Goal: Task Accomplishment & Management: Use online tool/utility

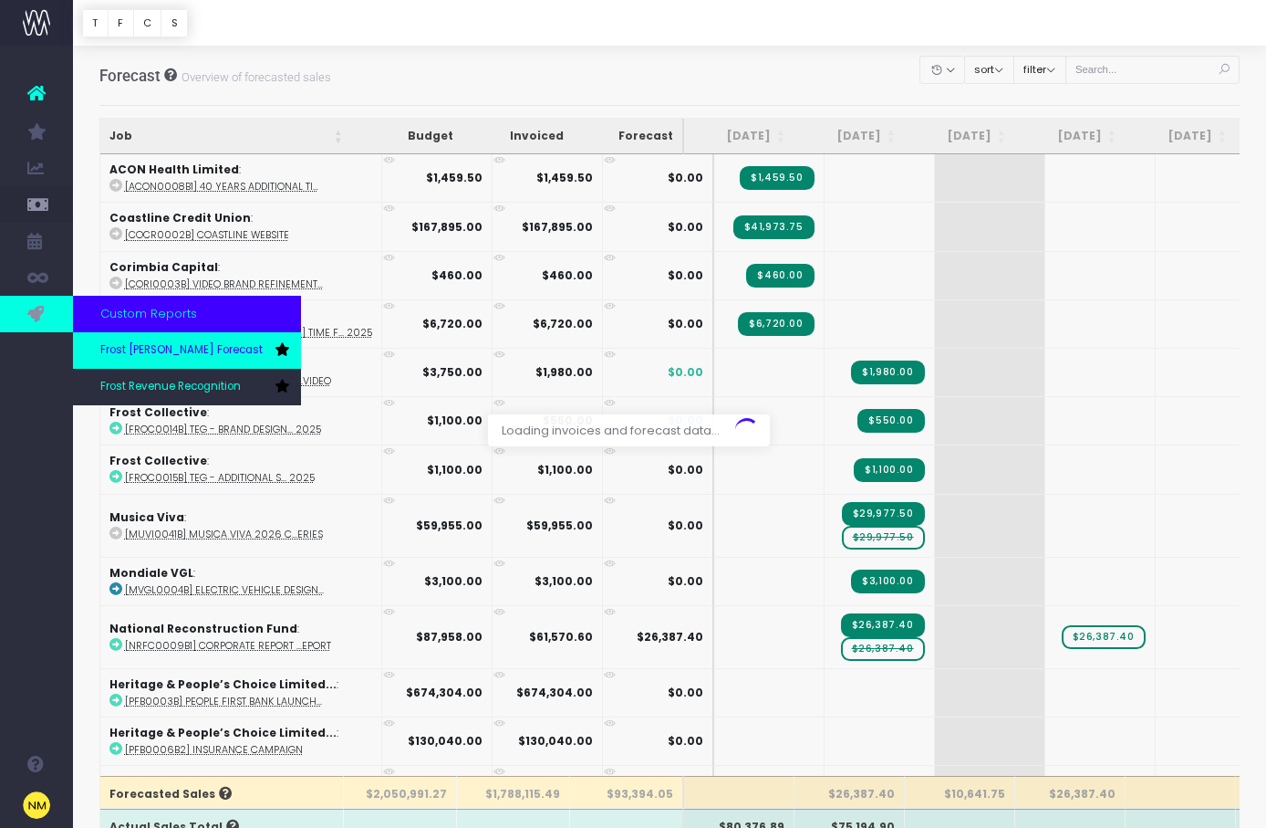
click at [158, 350] on span "Frost [PERSON_NAME] Forecast" at bounding box center [181, 350] width 162 height 16
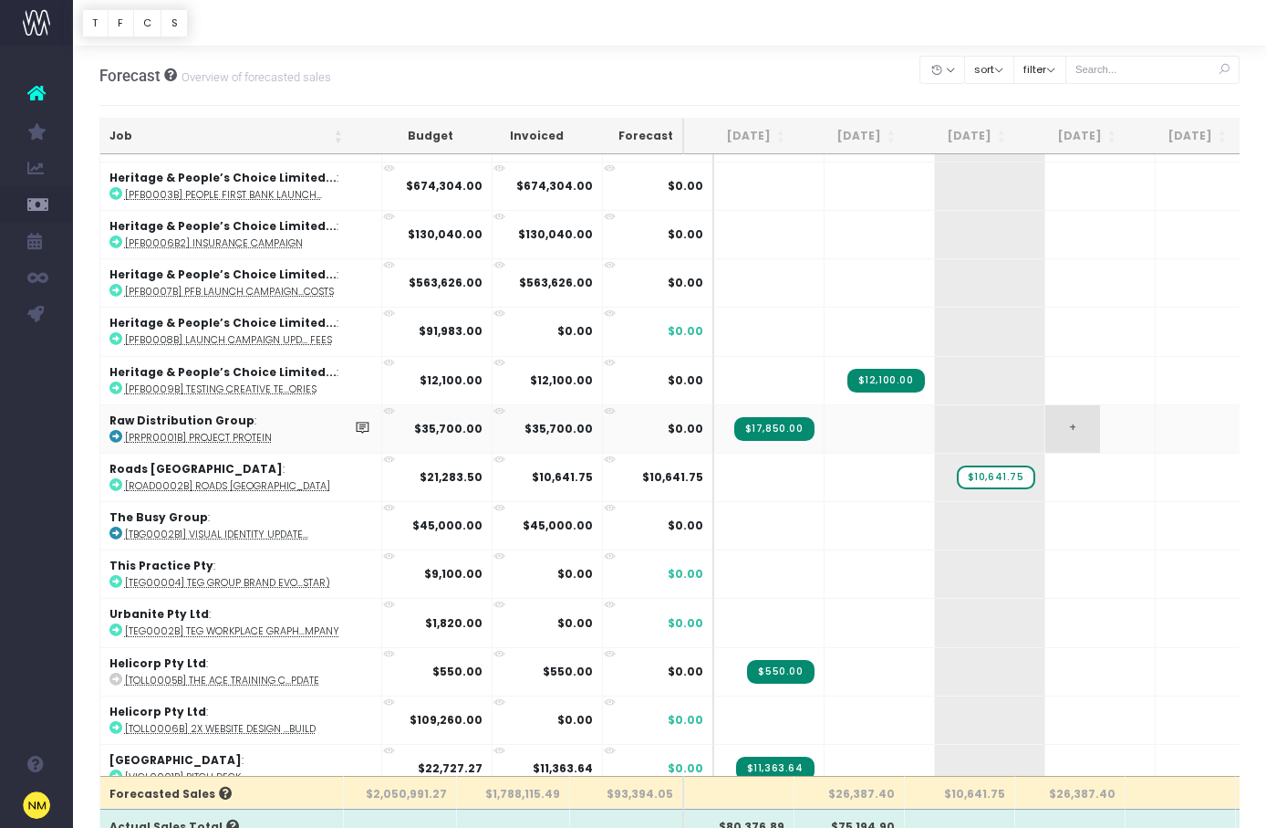
scroll to position [534, 0]
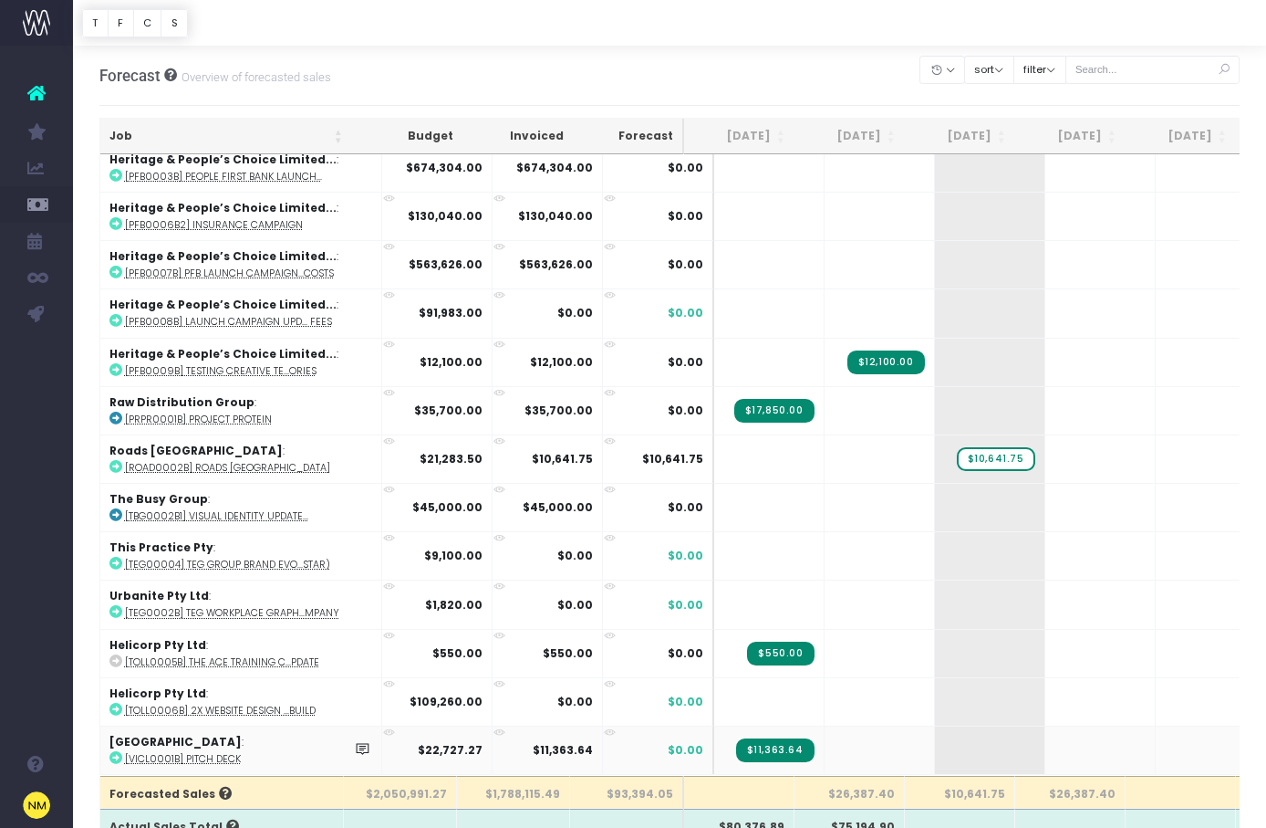
click at [117, 751] on icon at bounding box center [115, 757] width 13 height 13
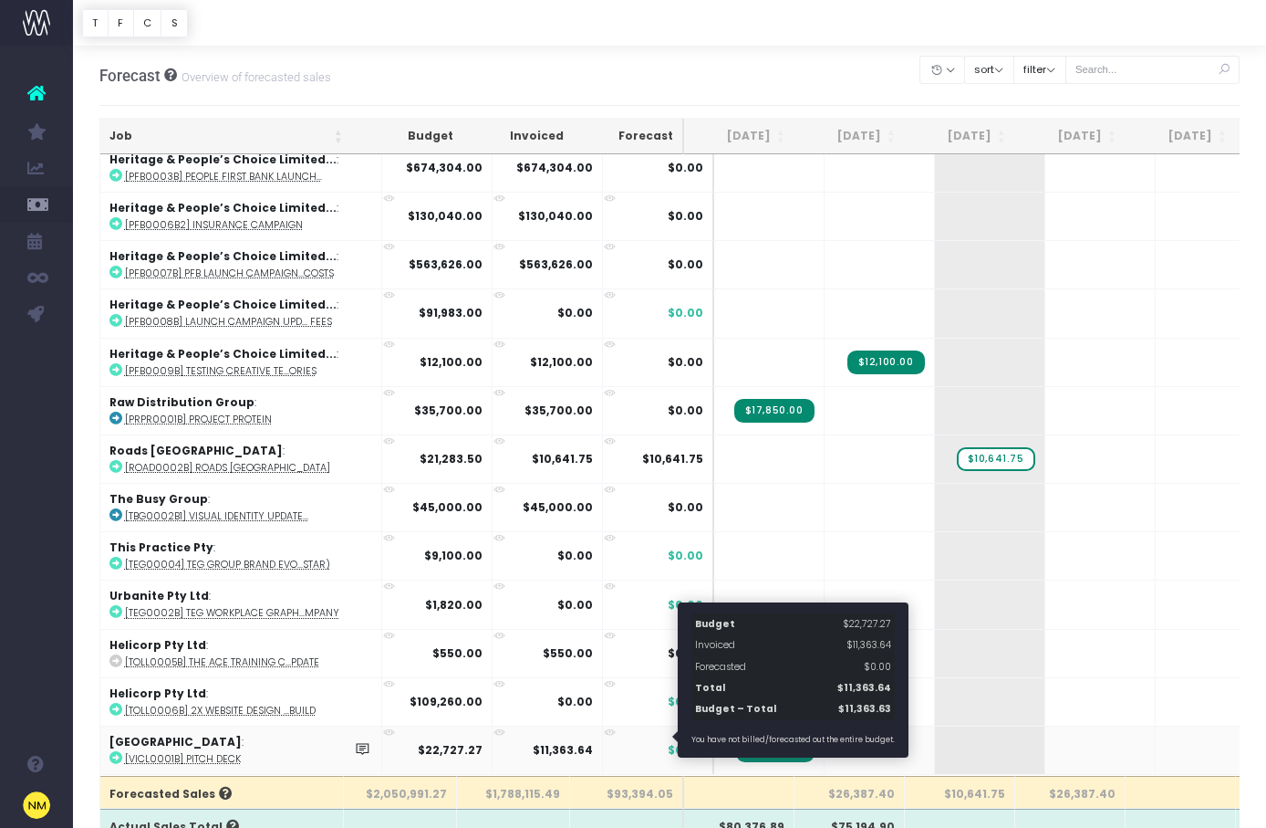
click at [668, 742] on span "$0.00" at bounding box center [686, 750] width 36 height 16
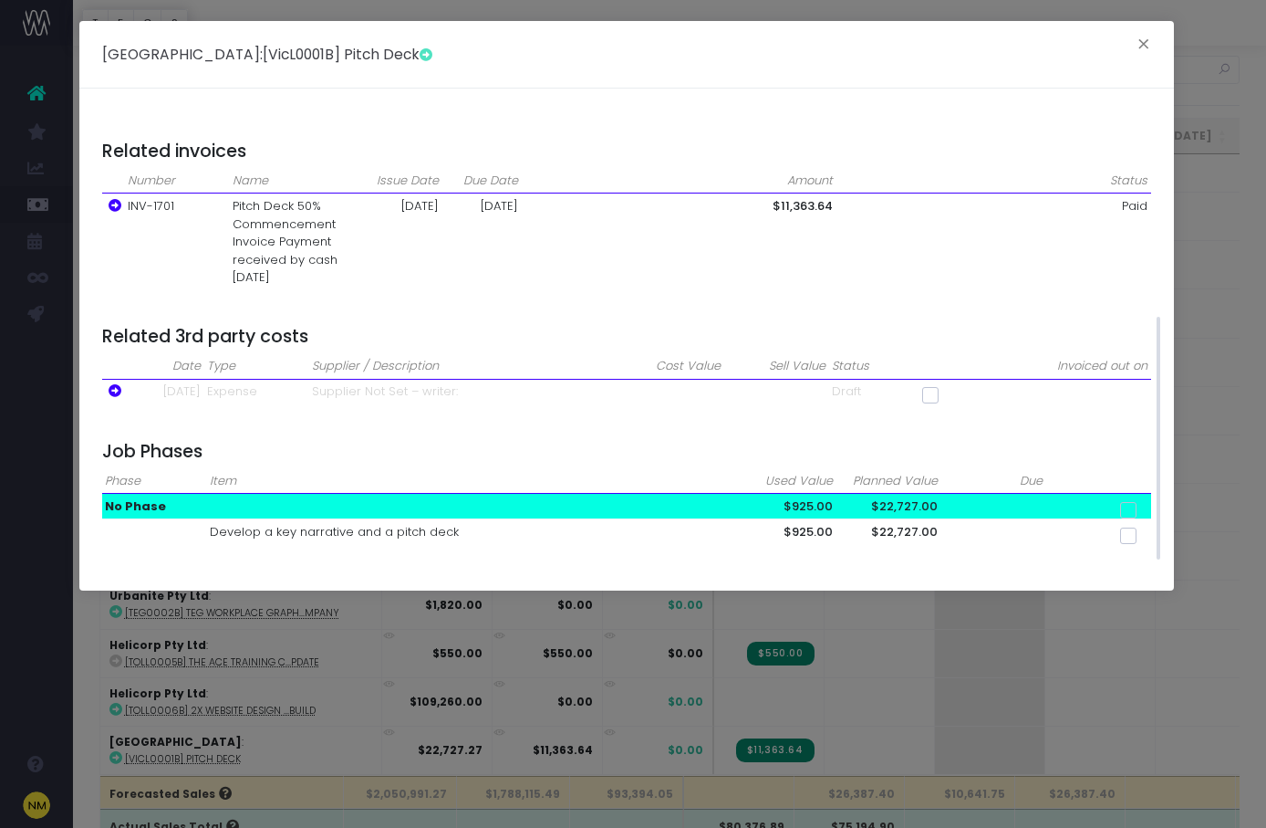
scroll to position [384, 0]
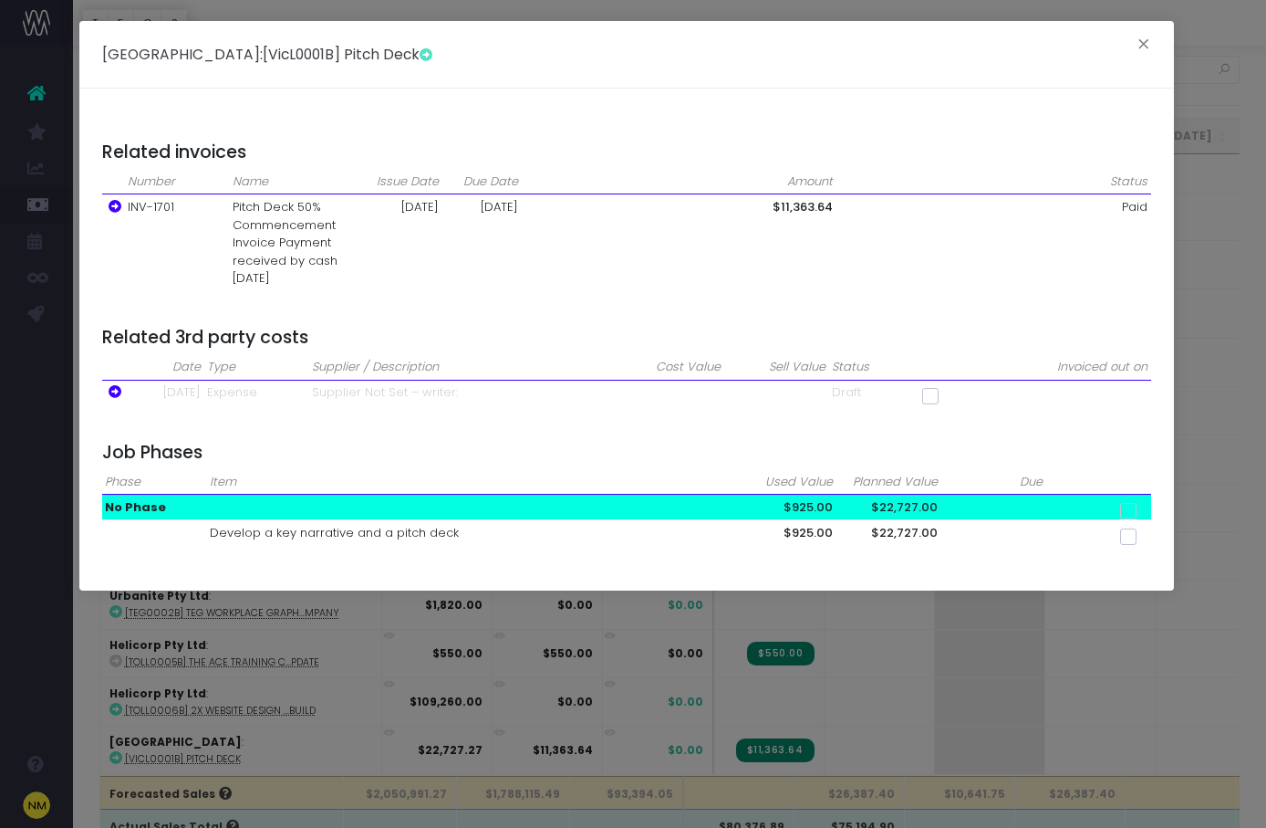
click at [972, 743] on div "Vic Lake : [VicL0001B] Pitch Deck × Sales - Expenses = Contribution Budget 2272…" at bounding box center [633, 414] width 1266 height 828
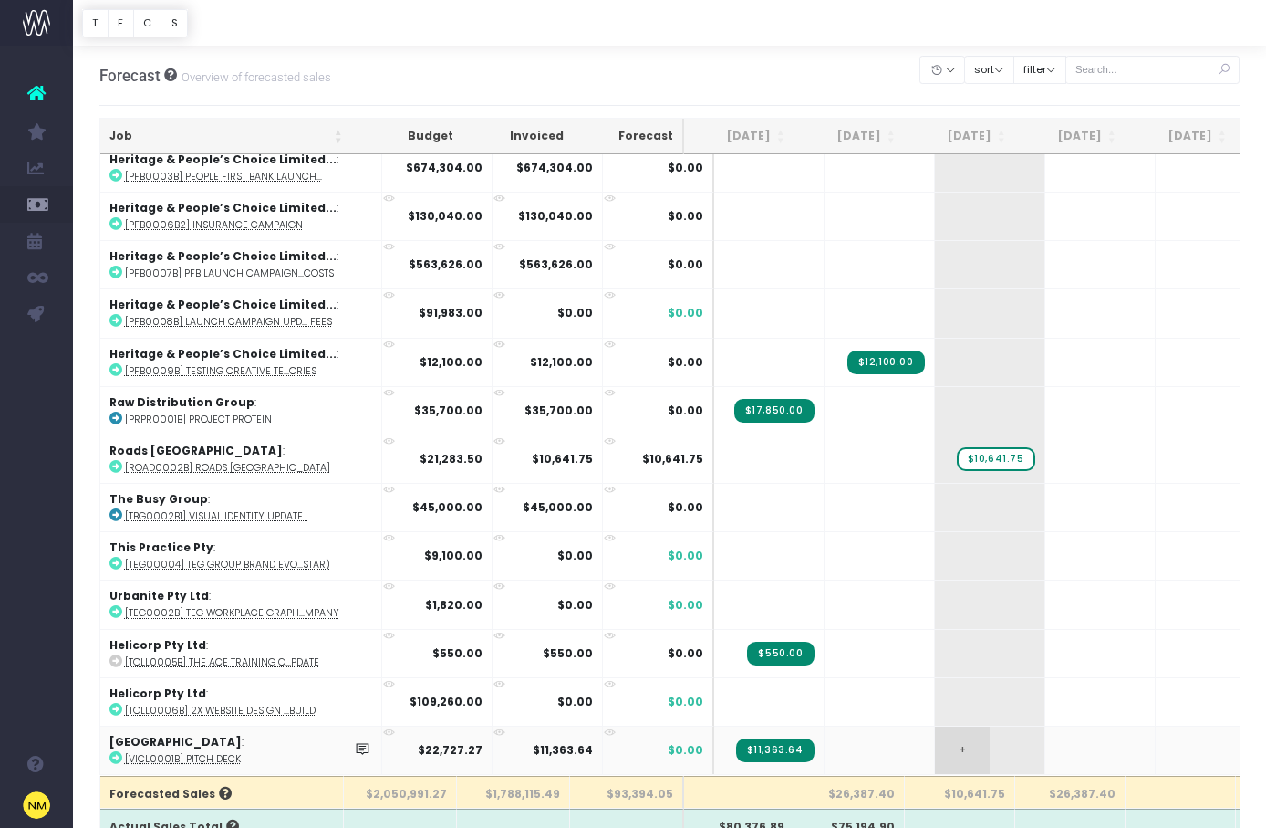
click at [972, 739] on td "+" at bounding box center [990, 749] width 110 height 48
click at [938, 734] on span "+" at bounding box center [962, 749] width 55 height 47
click at [935, 735] on span "+" at bounding box center [962, 749] width 55 height 47
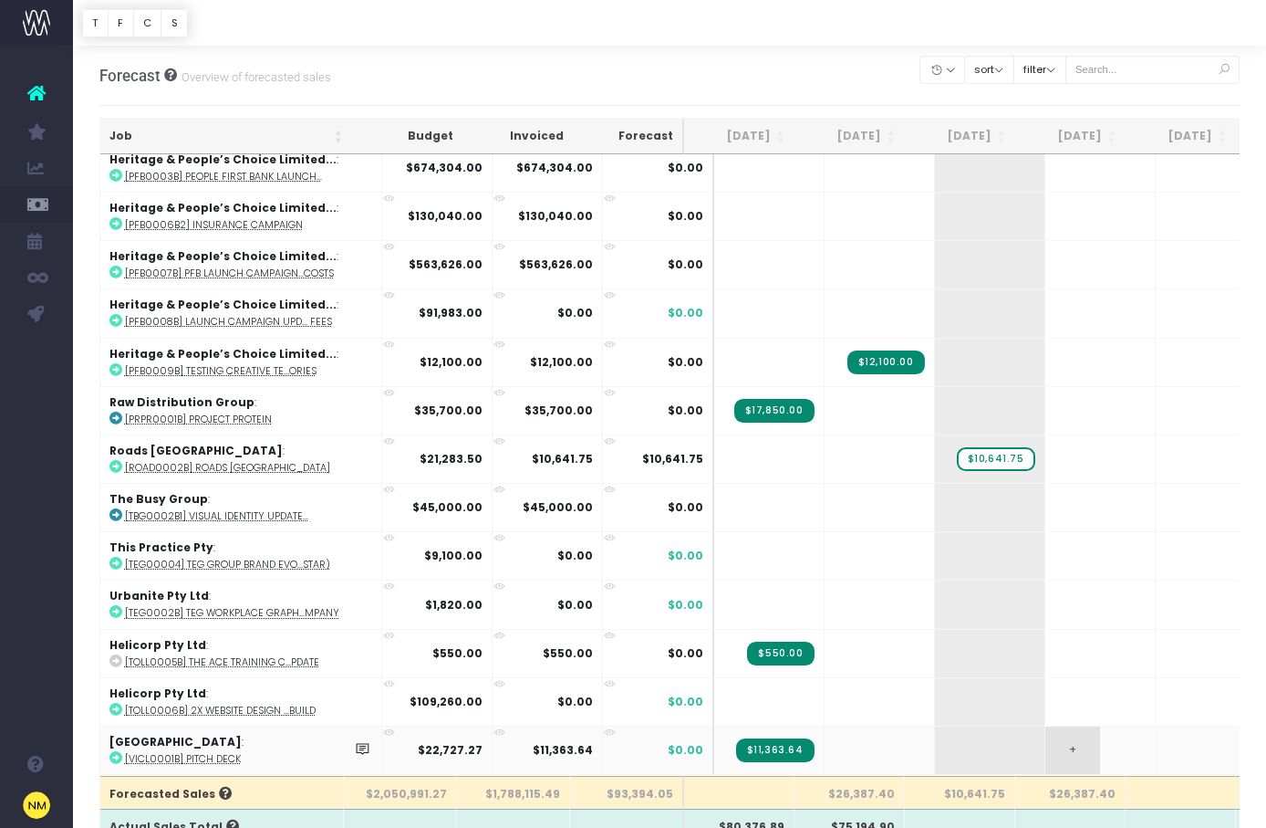
click at [1067, 732] on span "+" at bounding box center [1073, 749] width 55 height 47
click at [1075, 737] on td "+" at bounding box center [1101, 749] width 110 height 48
click at [849, 739] on td at bounding box center [880, 749] width 110 height 48
click at [950, 729] on span "+" at bounding box center [962, 749] width 55 height 47
click at [355, 741] on icon at bounding box center [363, 749] width 16 height 16
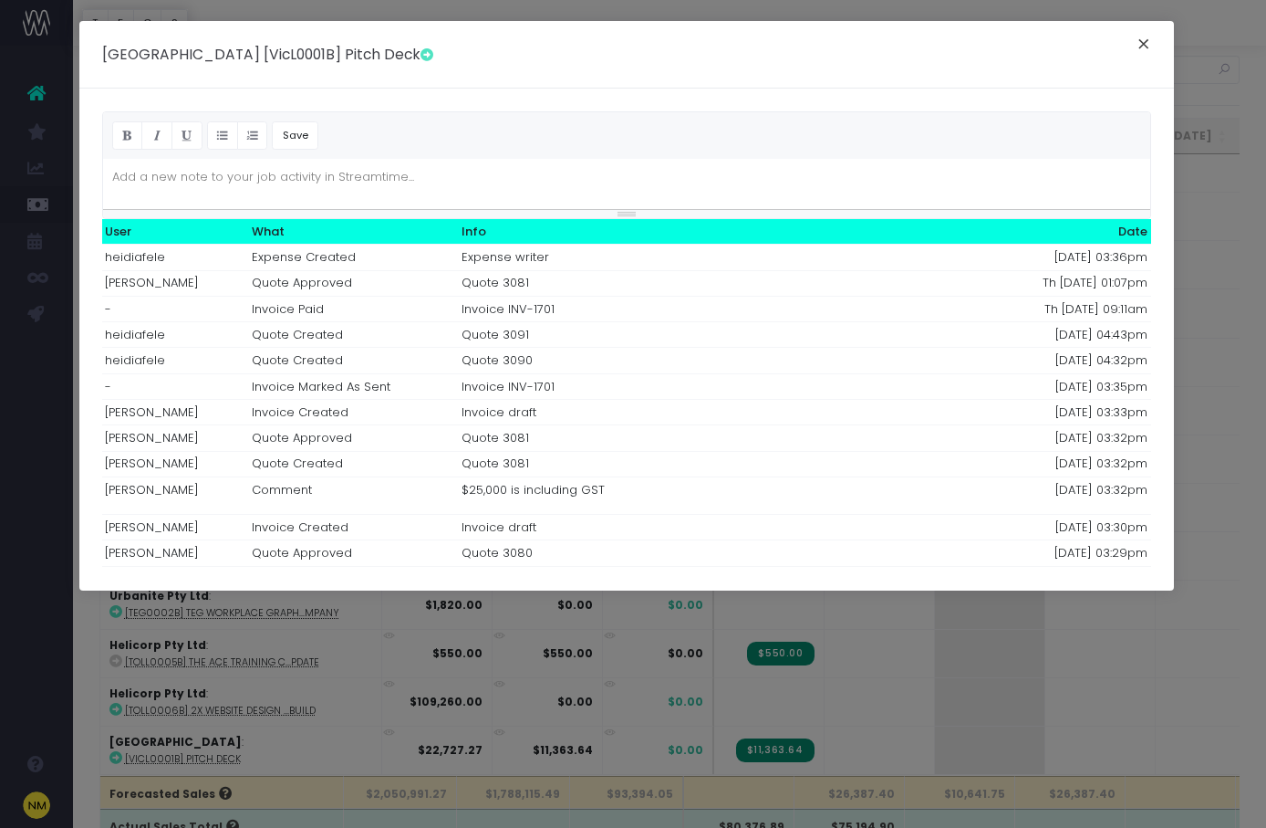
click at [1152, 48] on button "×" at bounding box center [1144, 46] width 38 height 29
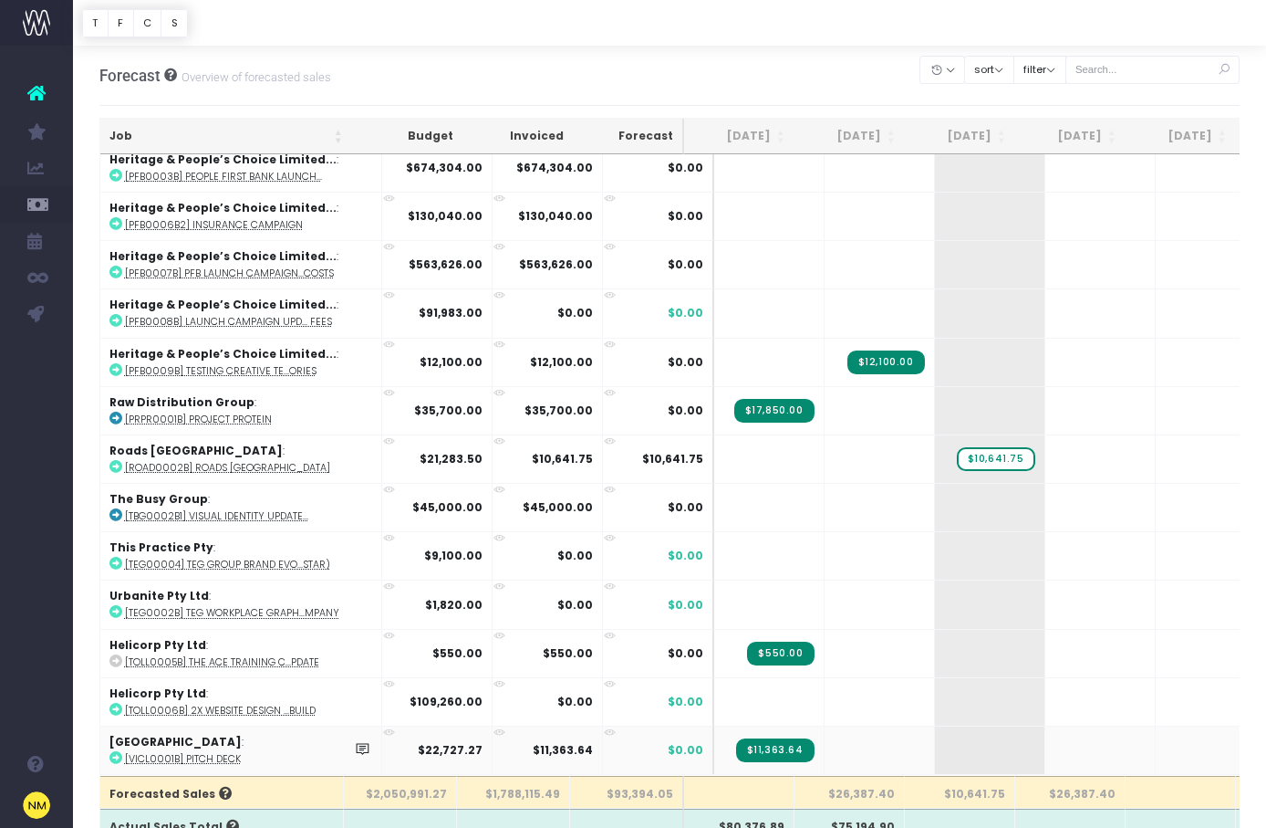
click at [355, 741] on icon at bounding box center [363, 749] width 16 height 16
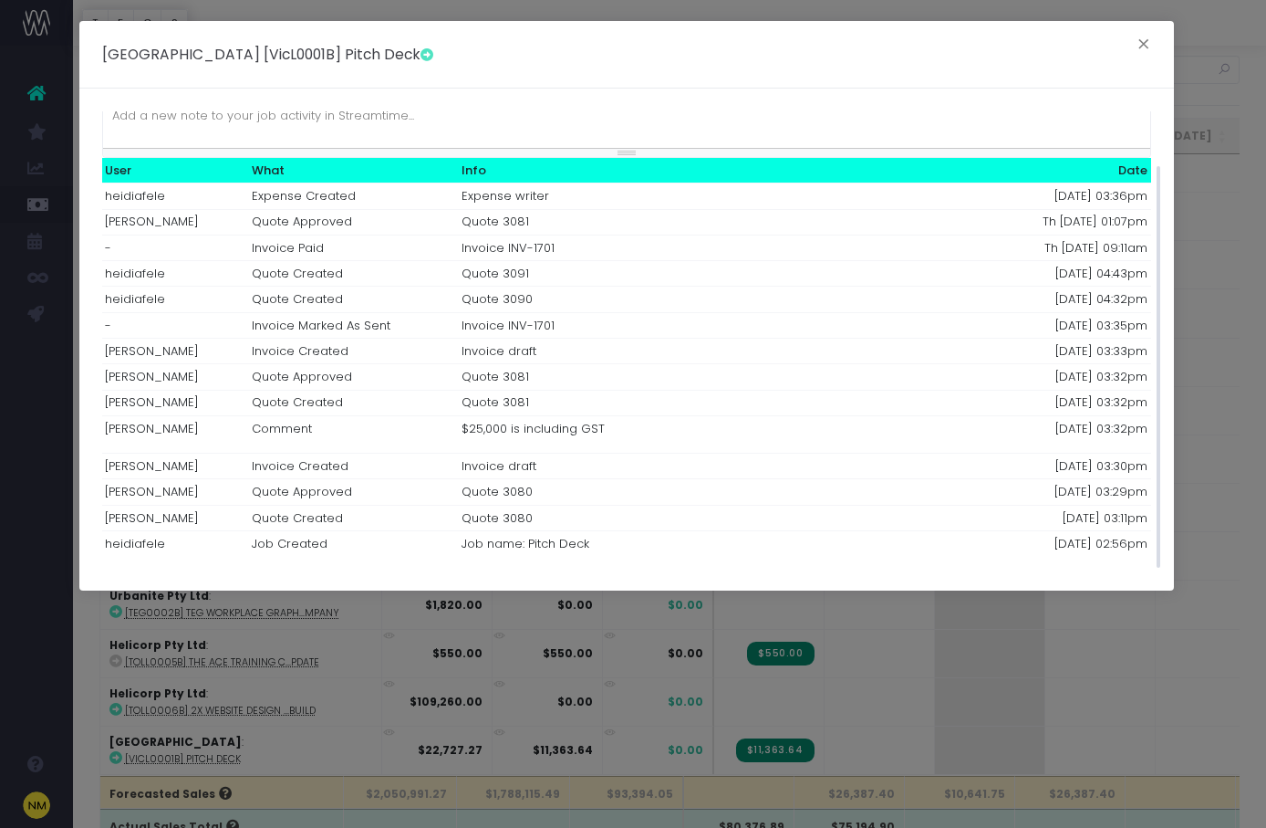
scroll to position [61, 0]
click at [551, 119] on p at bounding box center [626, 117] width 1029 height 20
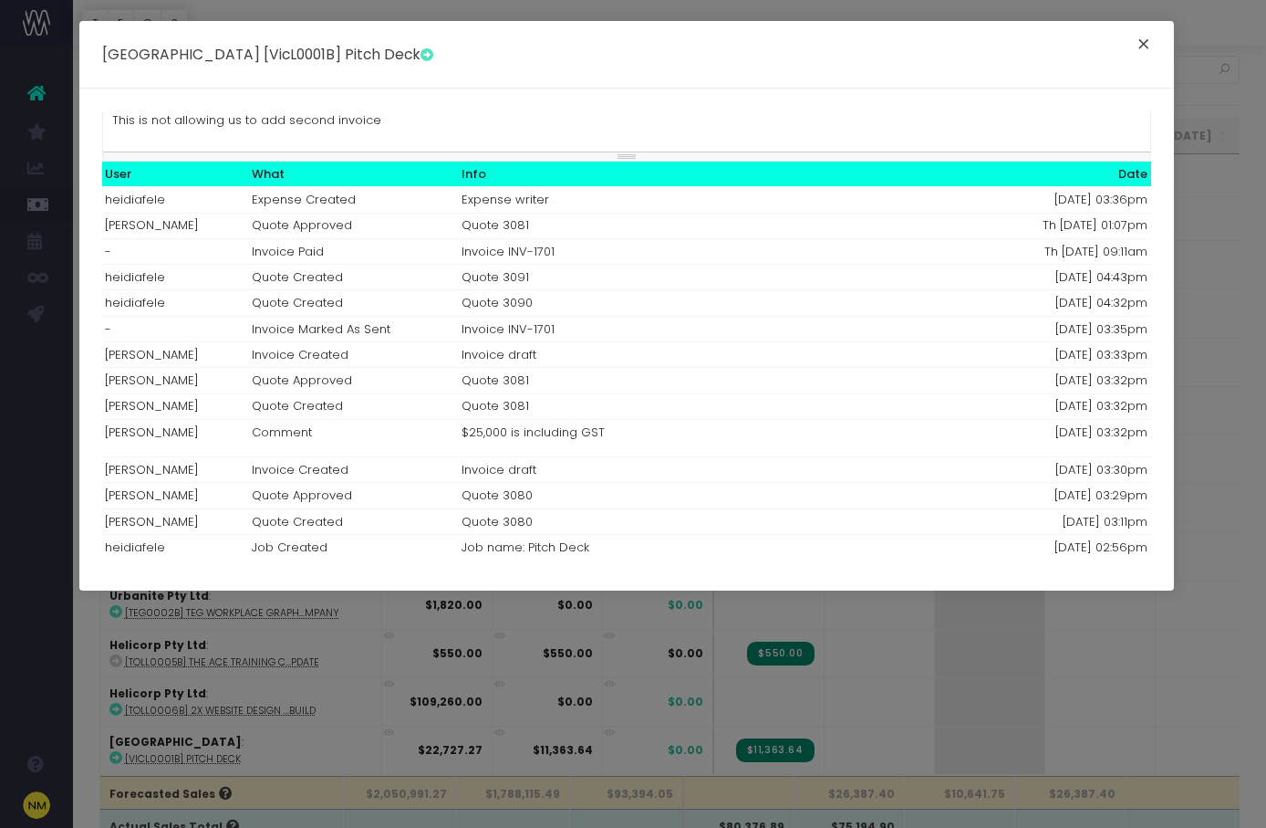
click at [1140, 39] on button "×" at bounding box center [1144, 46] width 38 height 29
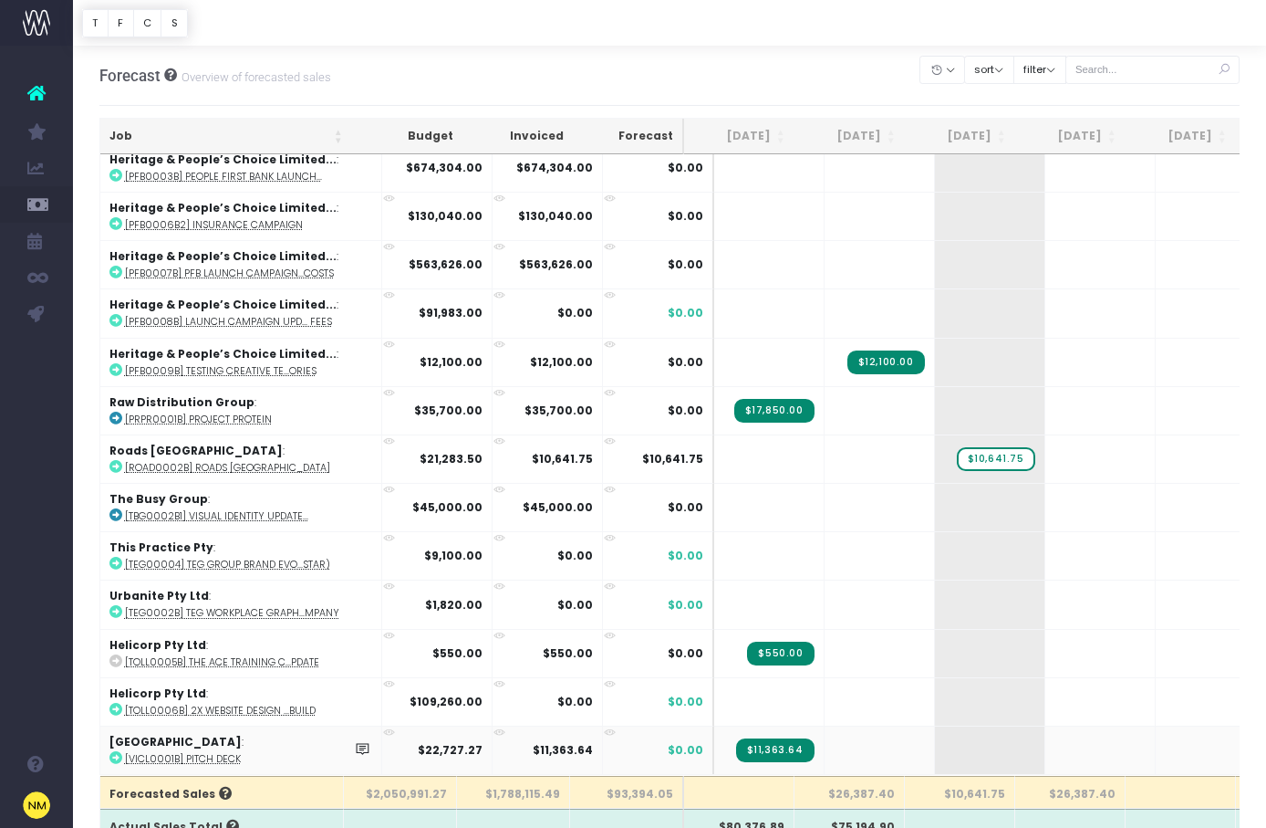
click at [355, 741] on icon at bounding box center [363, 749] width 16 height 16
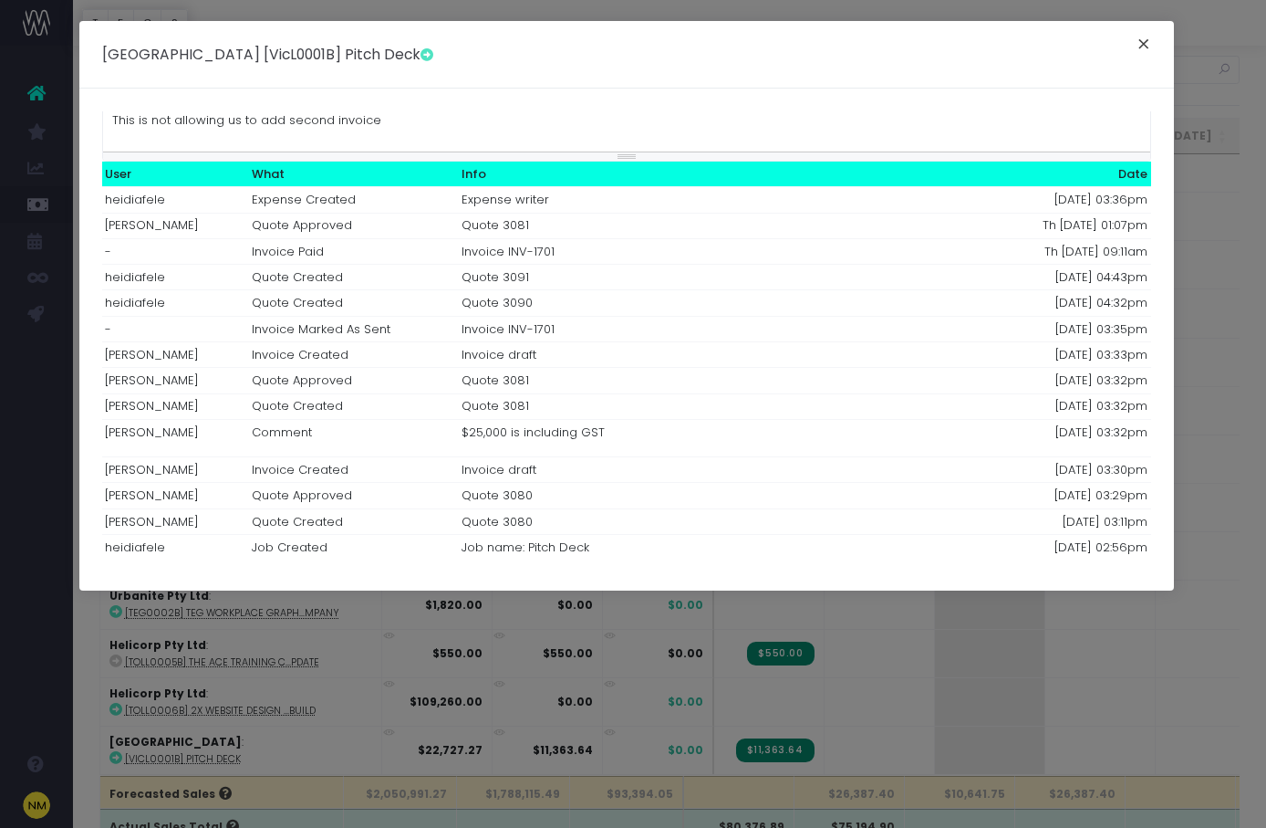
click at [1142, 42] on button "×" at bounding box center [1144, 46] width 38 height 29
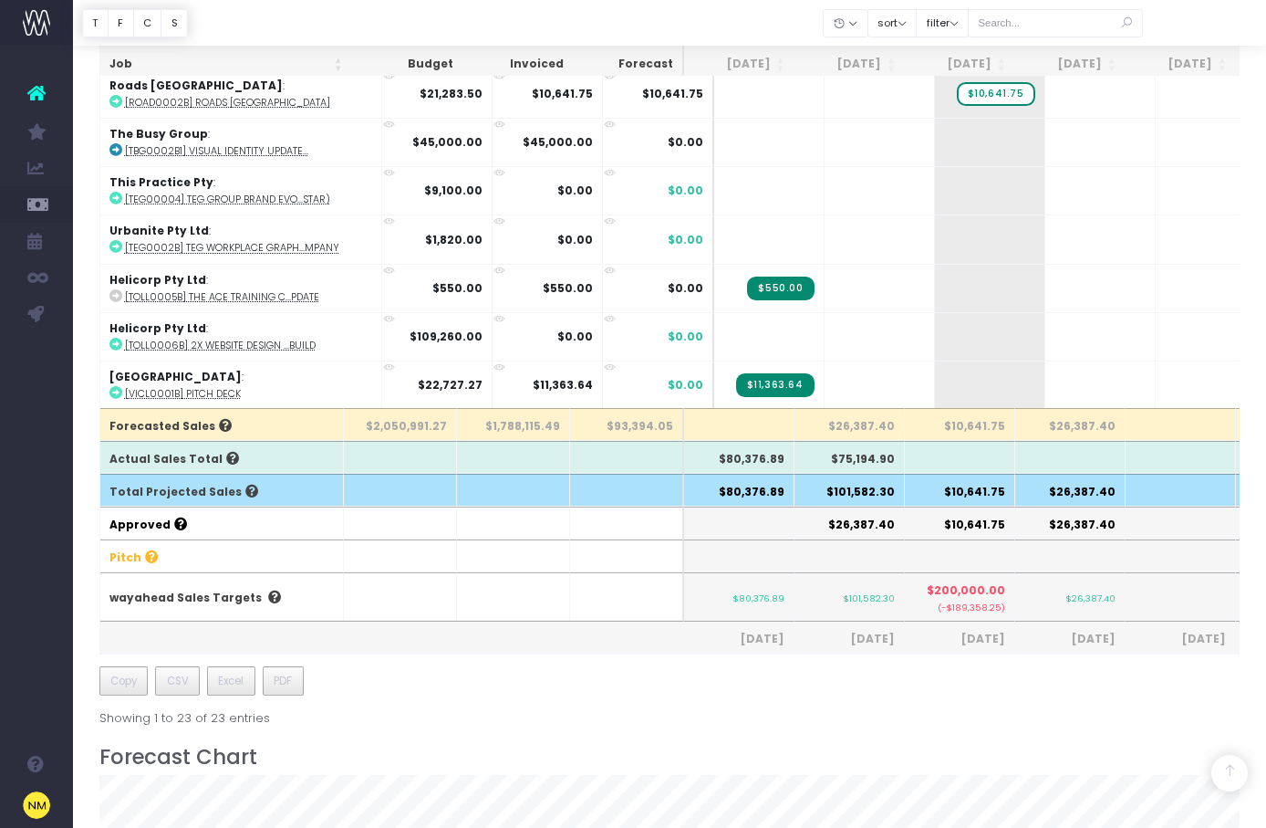
scroll to position [519, 0]
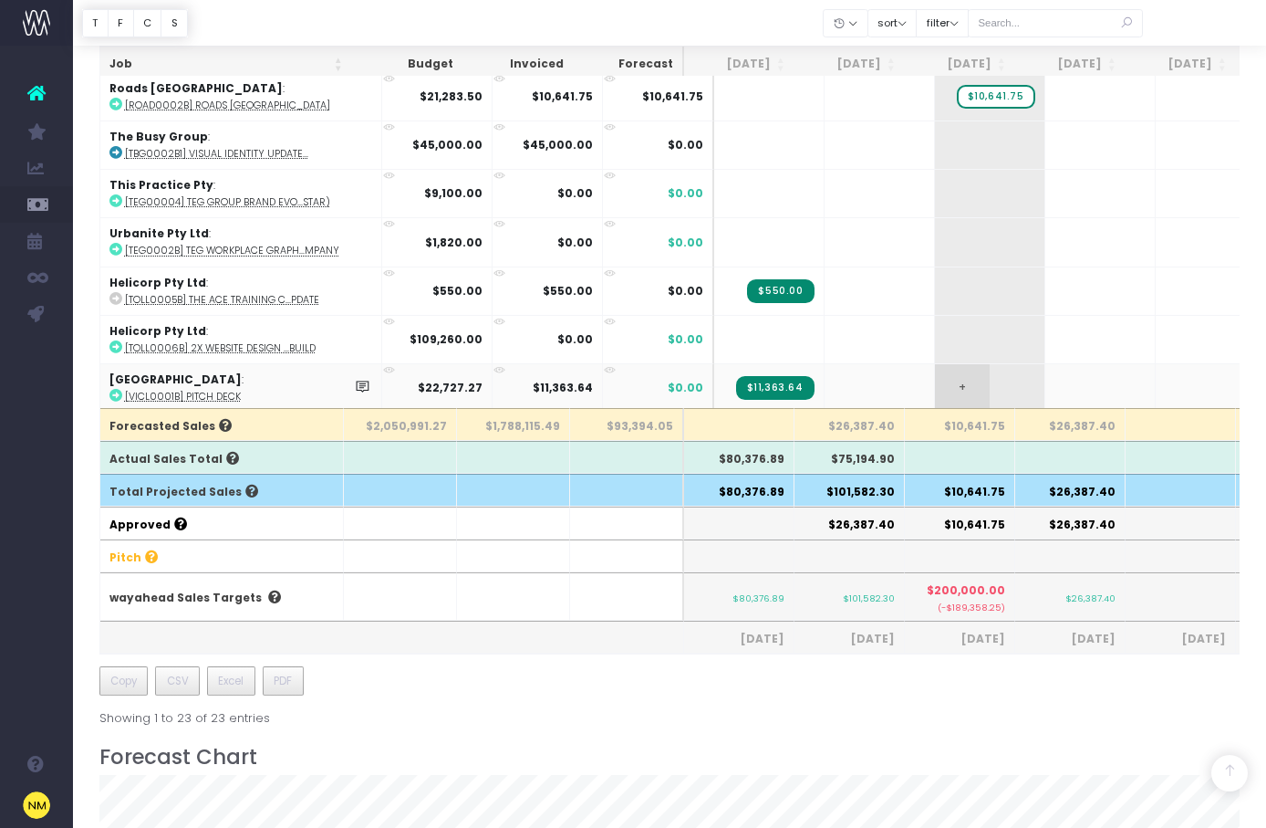
click at [935, 379] on span "+" at bounding box center [962, 387] width 55 height 47
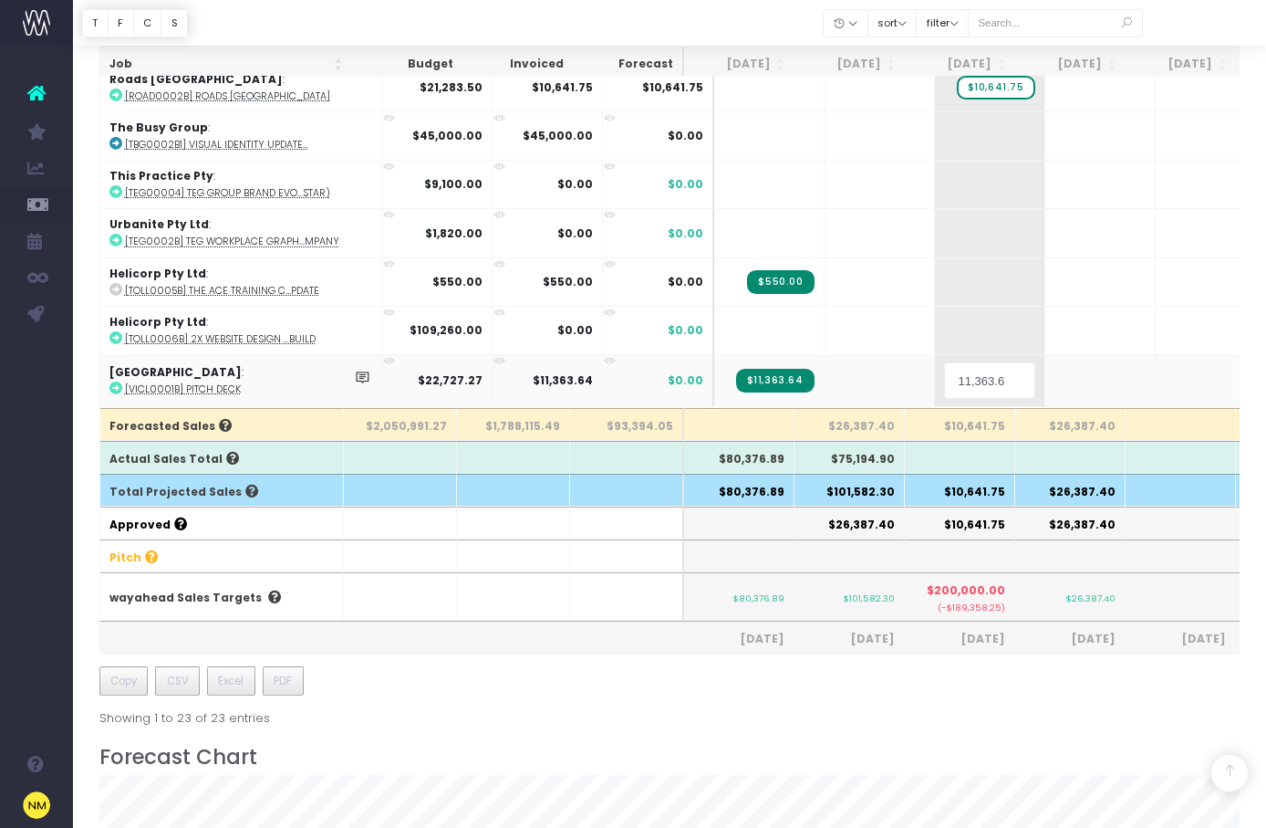
type input "11,363.64"
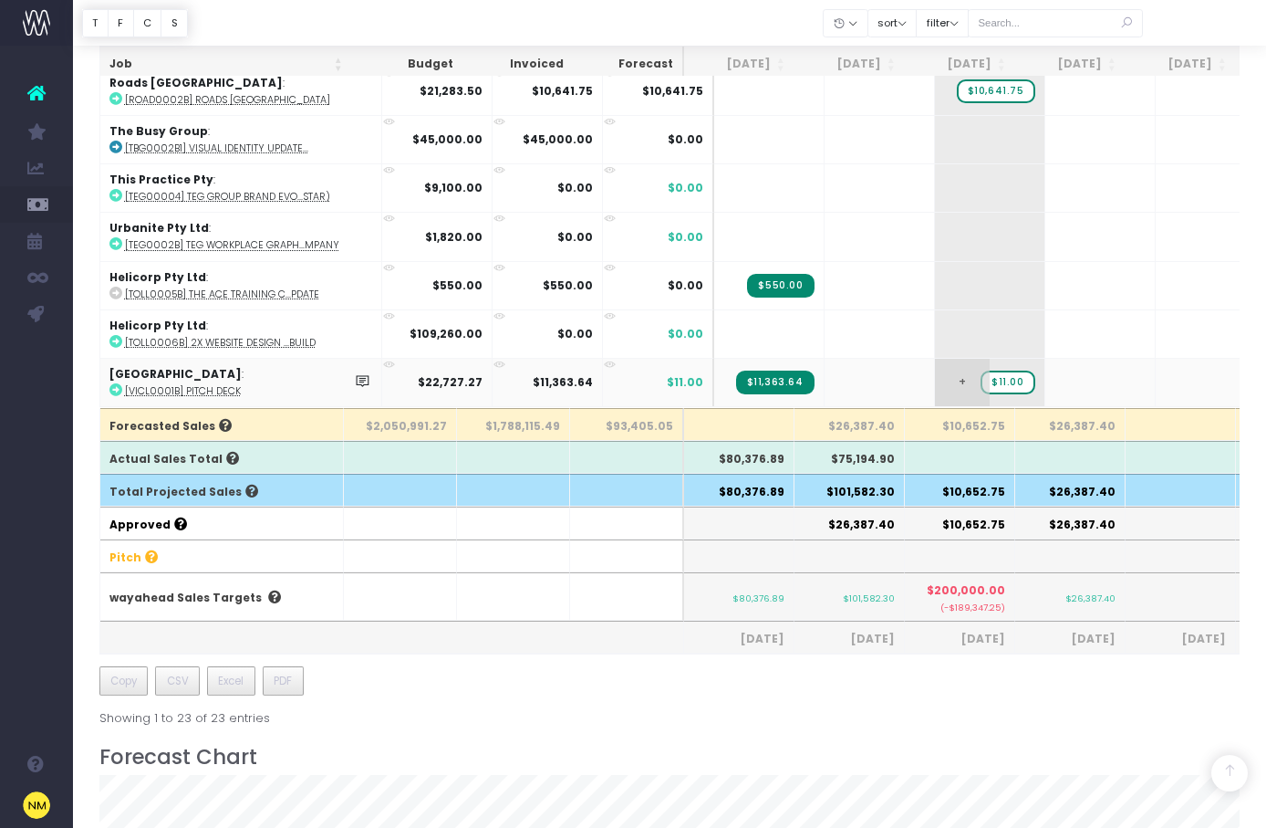
click at [935, 370] on span "+" at bounding box center [962, 382] width 55 height 47
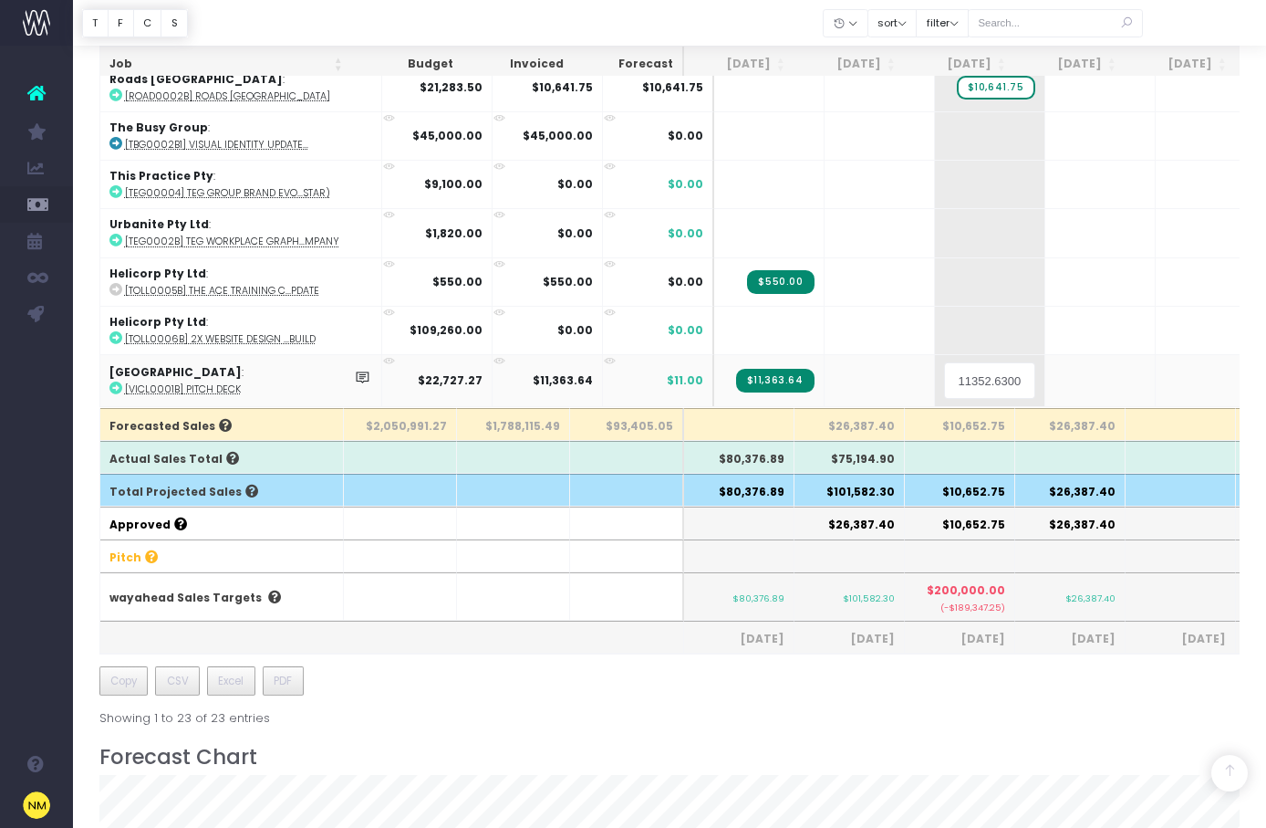
click at [992, 370] on input "11352.630000000001" at bounding box center [989, 380] width 91 height 36
type input "11352.6300000001"
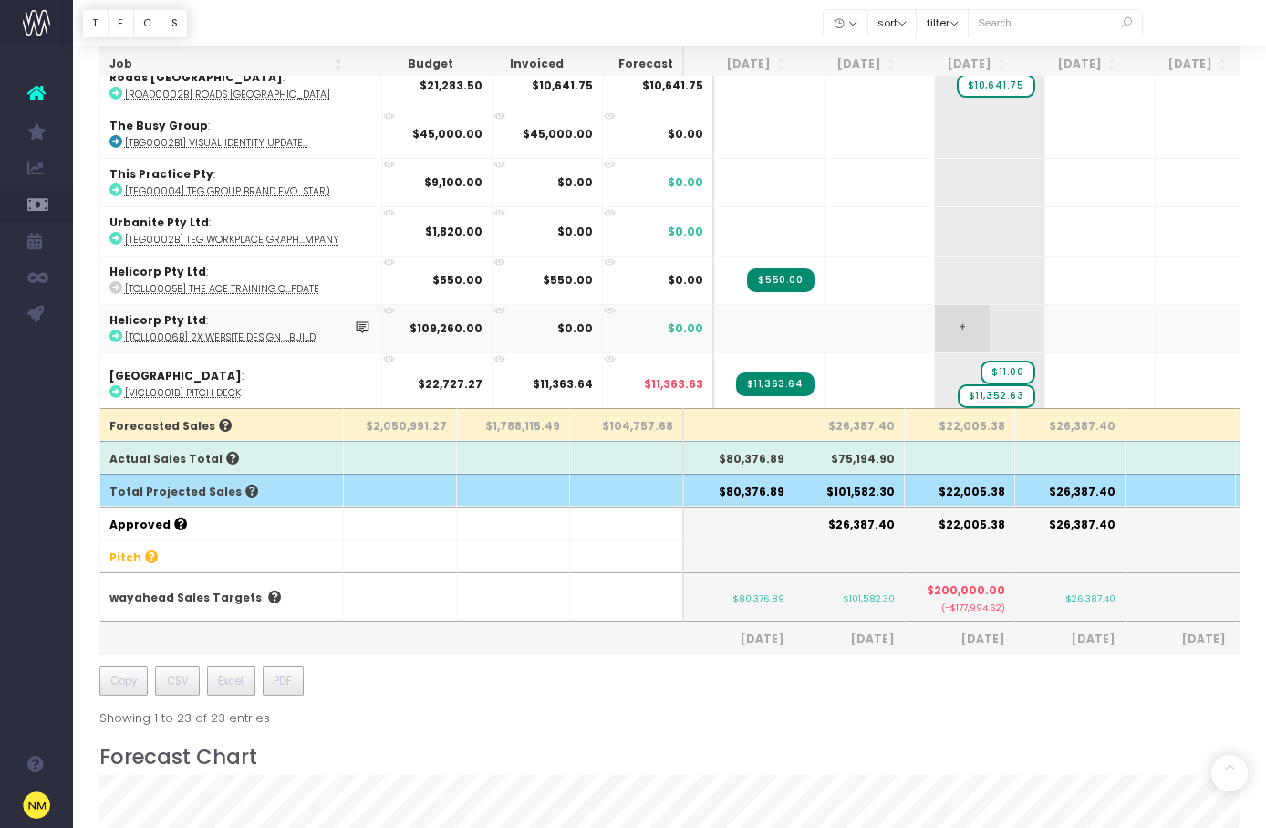
scroll to position [548, 0]
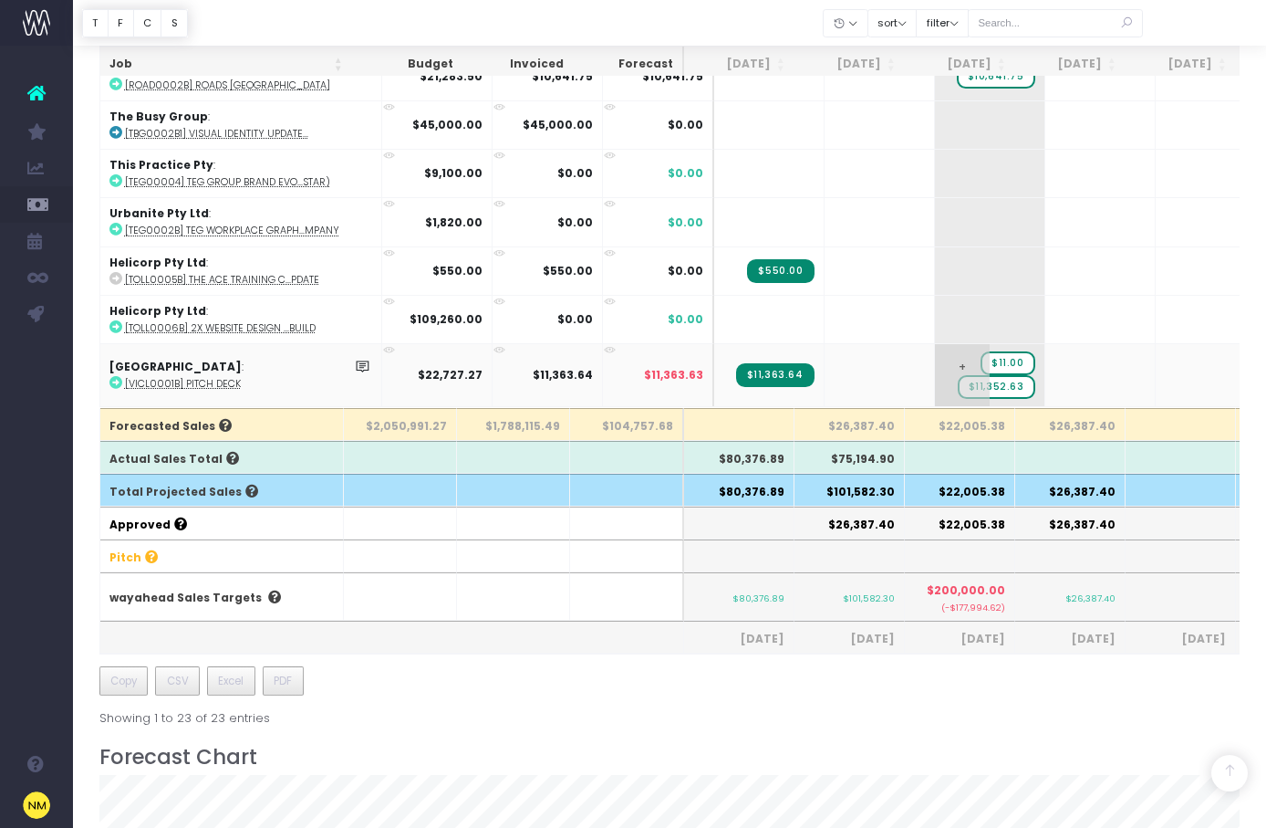
click at [995, 351] on span "$11.00" at bounding box center [1008, 363] width 55 height 24
click at [935, 352] on span "+" at bounding box center [962, 375] width 55 height 62
click at [935, 350] on span "+" at bounding box center [962, 375] width 55 height 62
click at [993, 351] on span "$11.00" at bounding box center [1008, 363] width 55 height 24
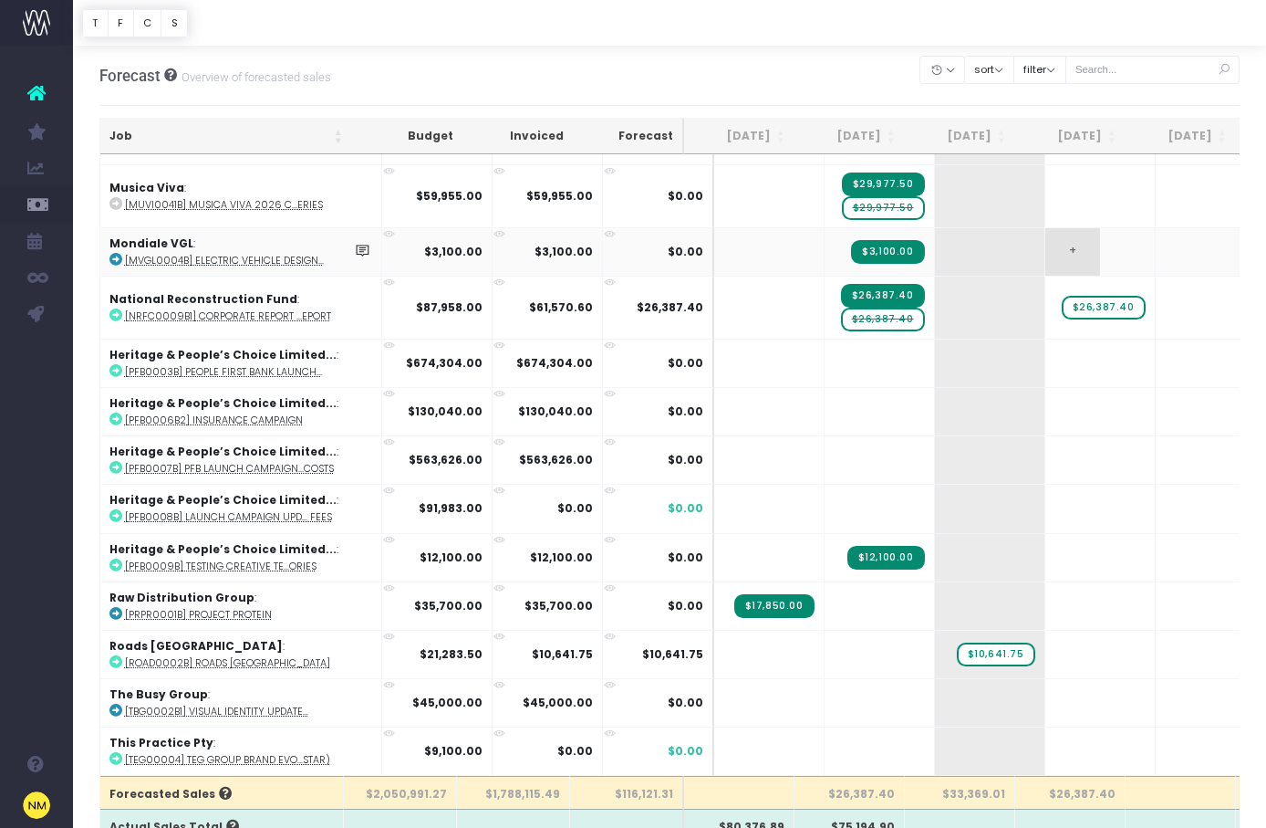
scroll to position [572, 0]
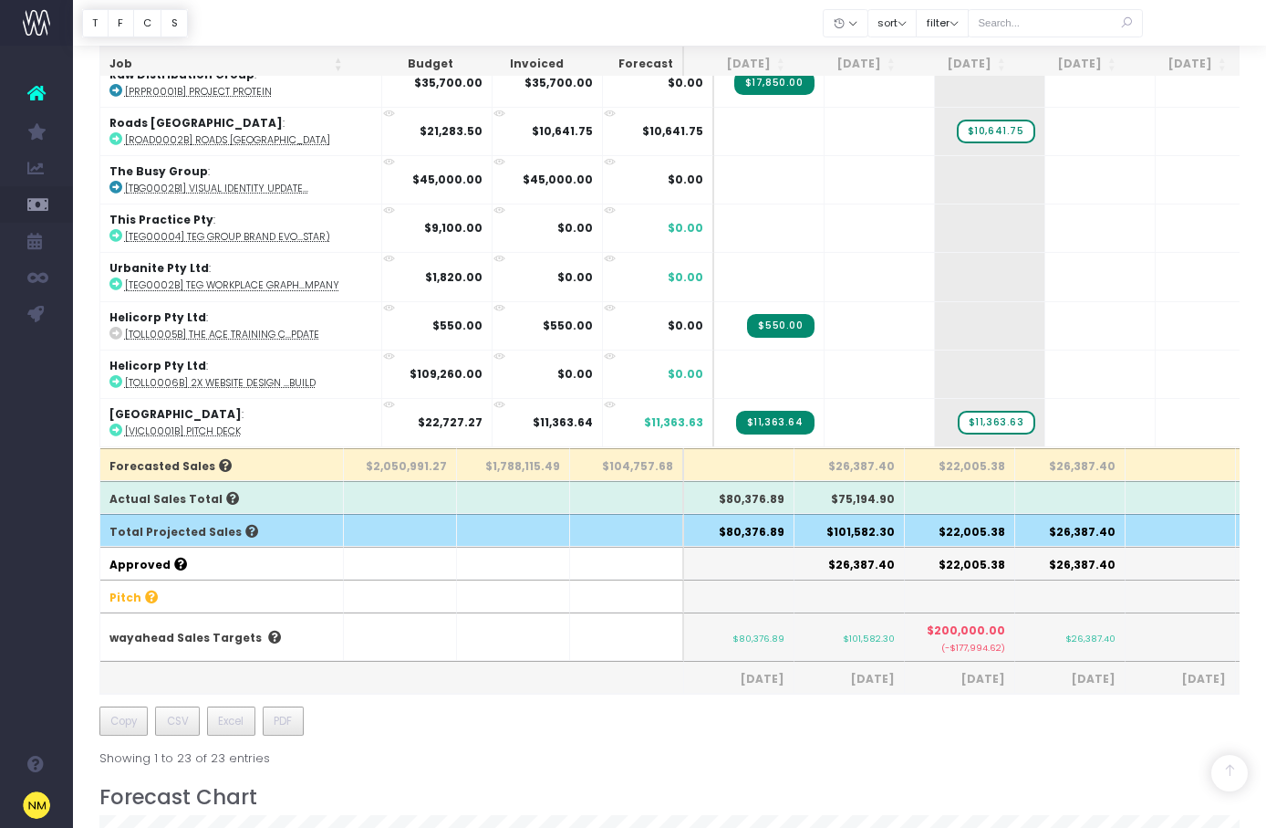
scroll to position [325, 0]
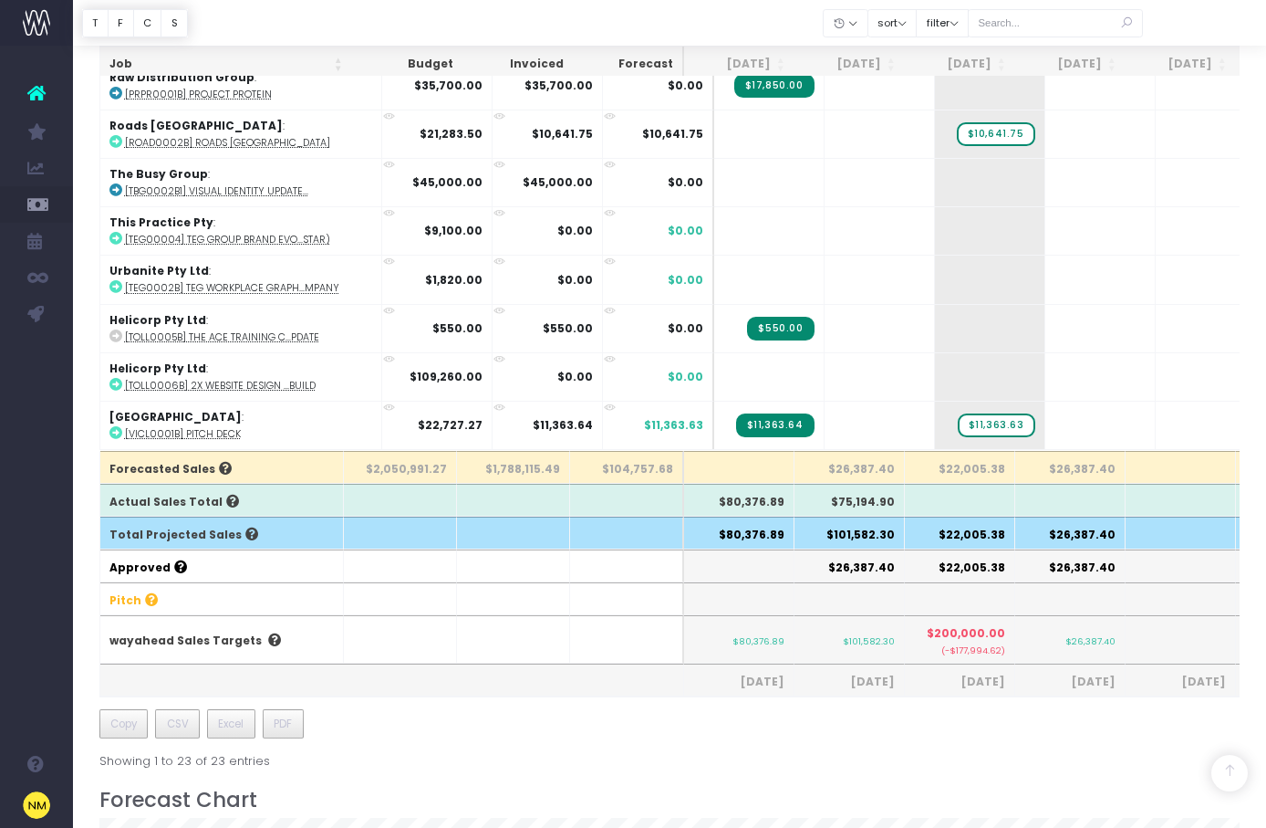
click at [945, 630] on span "$200,000.00" at bounding box center [966, 633] width 78 height 16
click at [969, 649] on small "(-$177,994.62)" at bounding box center [959, 649] width 91 height 16
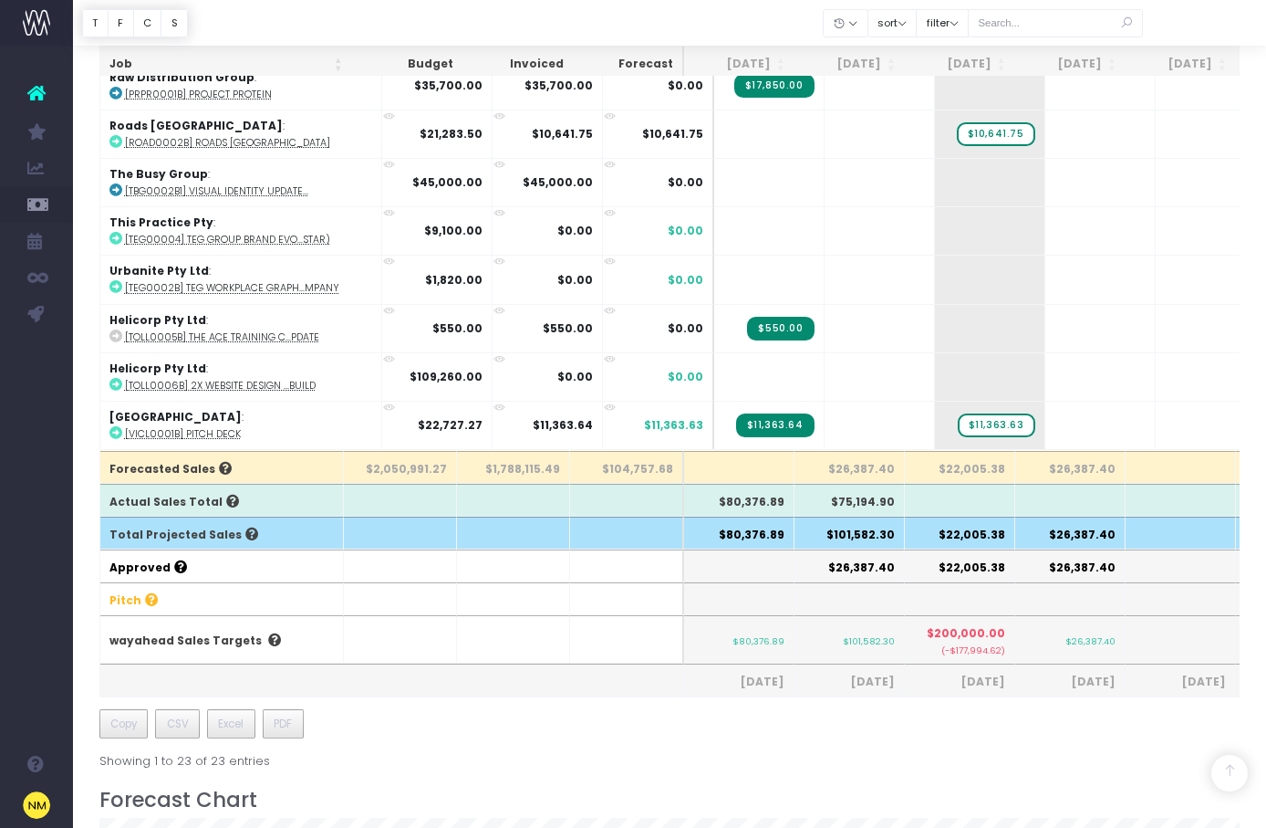
click at [961, 636] on span "$200,000.00" at bounding box center [966, 633] width 78 height 16
click at [265, 641] on icon at bounding box center [273, 639] width 16 height 13
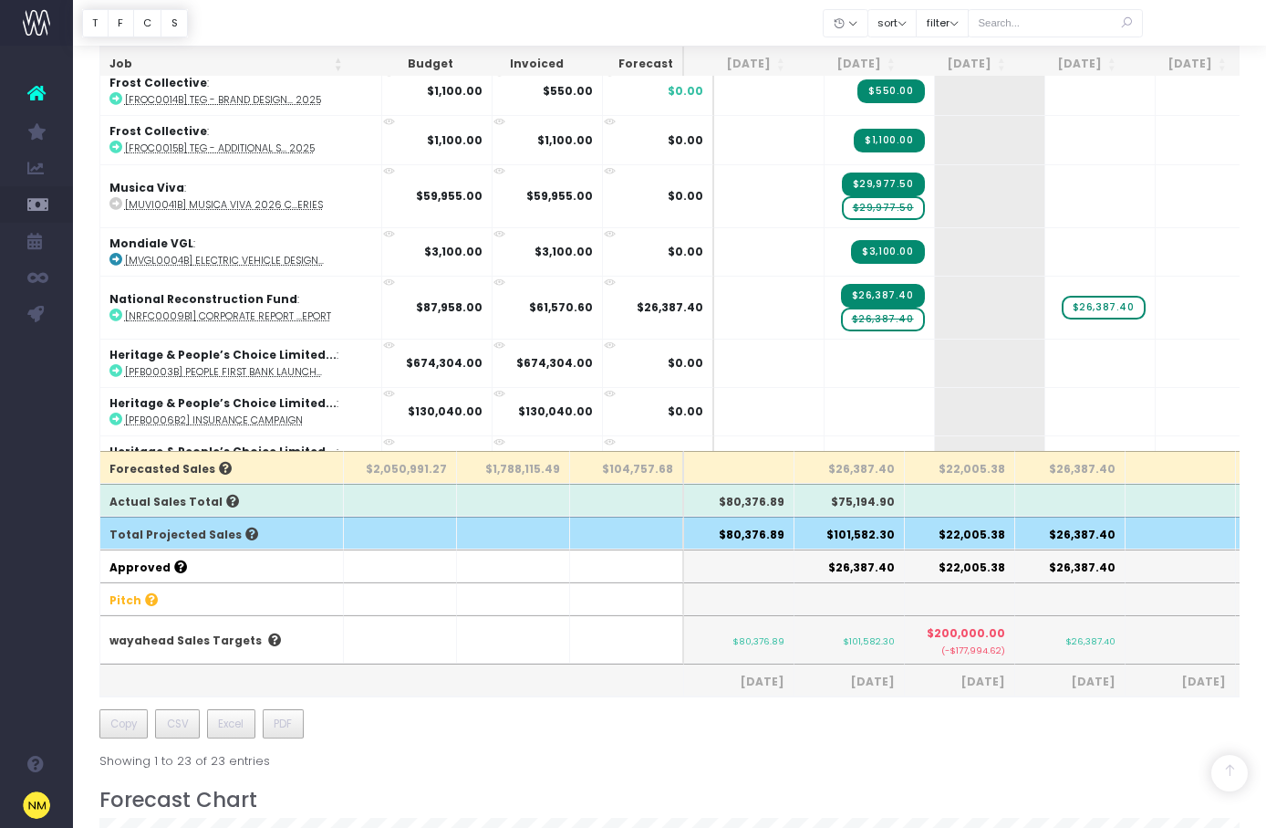
scroll to position [0, 0]
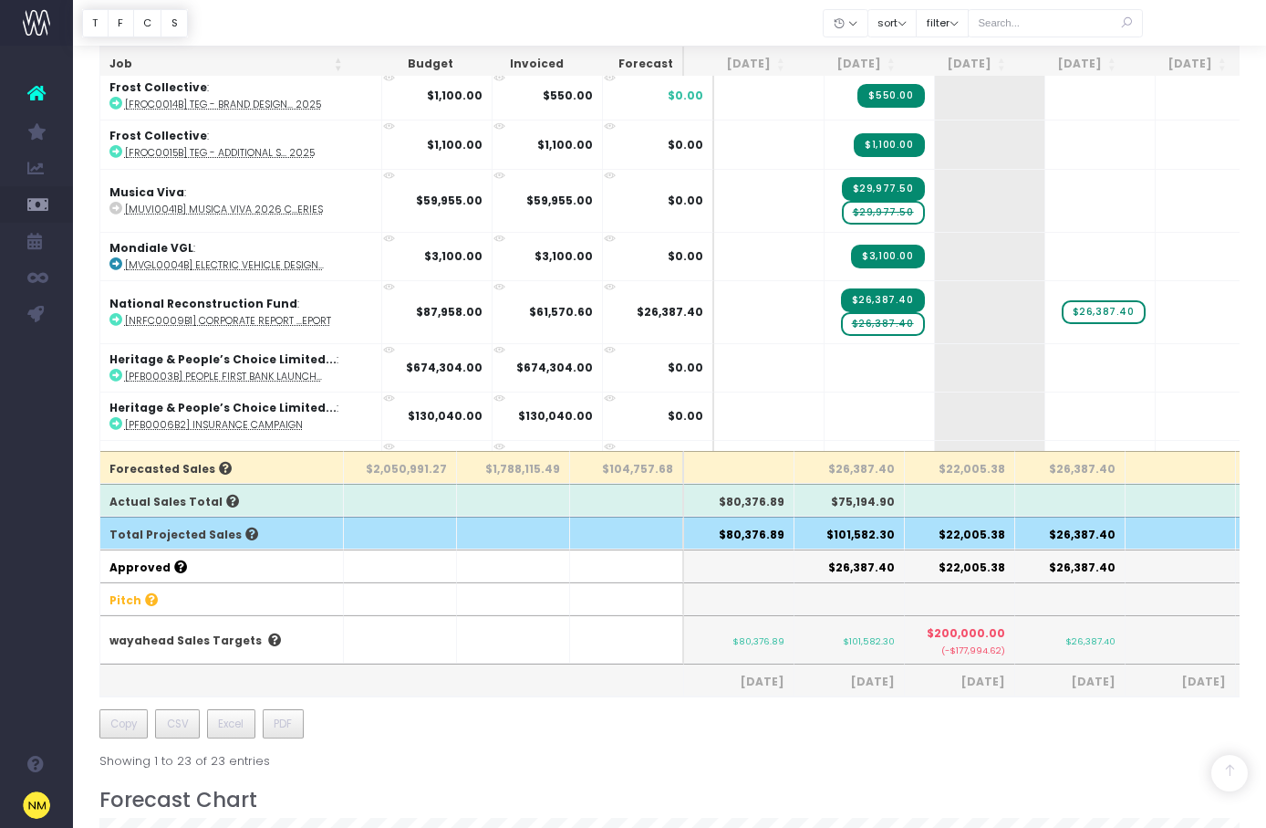
click at [35, 91] on icon at bounding box center [36, 93] width 18 height 24
